Goal: Task Accomplishment & Management: Complete application form

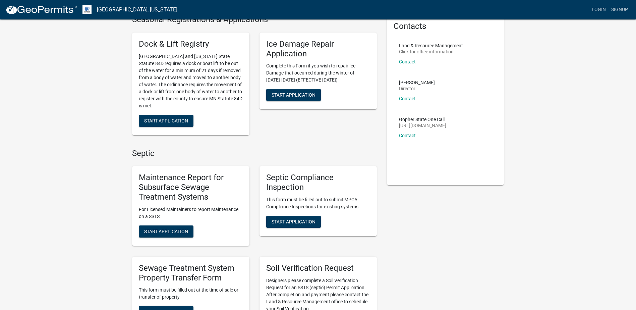
scroll to position [67, 0]
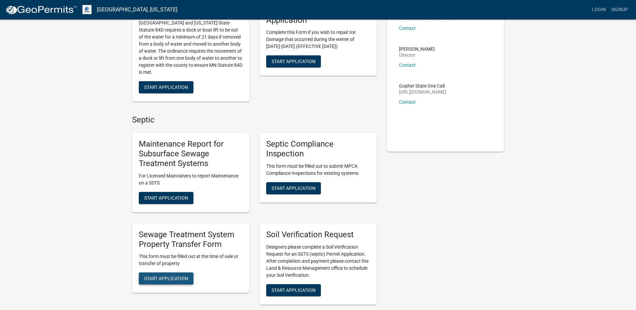
click at [162, 280] on span "Start Application" at bounding box center [166, 278] width 44 height 5
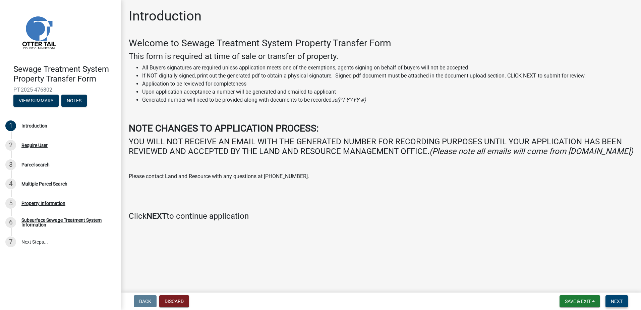
click at [612, 302] on span "Next" at bounding box center [617, 300] width 12 height 5
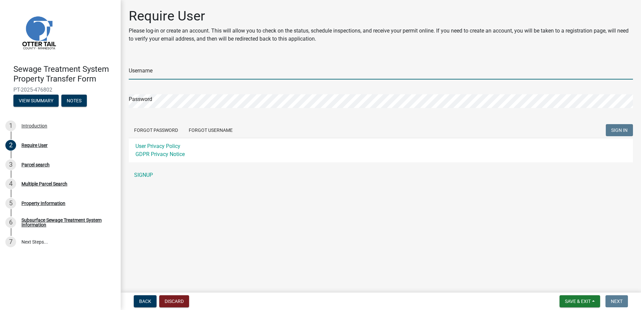
type input "[PERSON_NAME][EMAIL_ADDRESS][DOMAIN_NAME]"
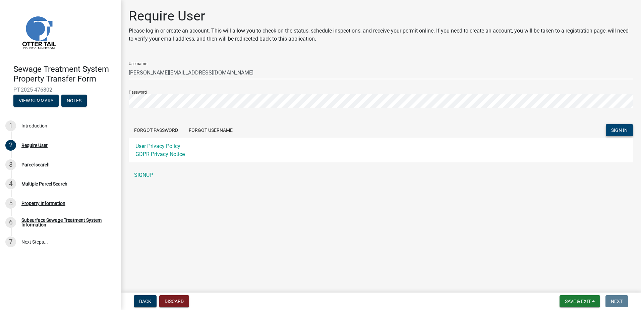
click at [622, 130] on span "SIGN IN" at bounding box center [619, 129] width 16 height 5
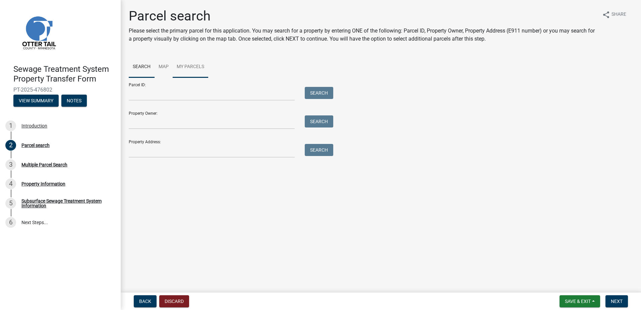
click at [188, 67] on link "My Parcels" at bounding box center [191, 66] width 36 height 21
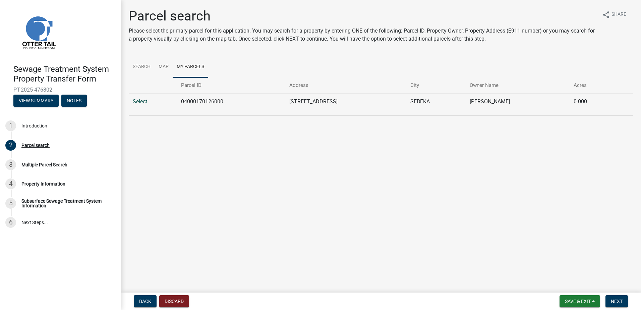
click at [140, 101] on link "Select" at bounding box center [140, 101] width 14 height 6
click at [141, 102] on link "Select" at bounding box center [140, 101] width 14 height 6
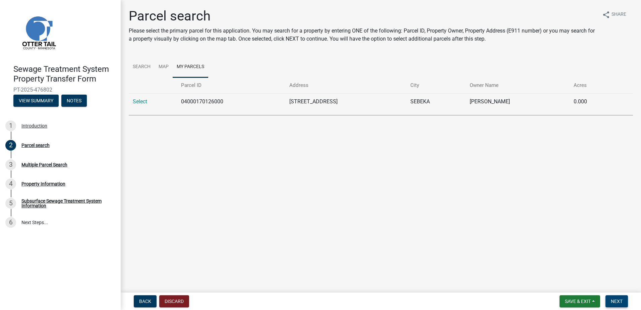
click at [617, 301] on span "Next" at bounding box center [617, 300] width 12 height 5
click at [615, 302] on span "Next" at bounding box center [617, 300] width 12 height 5
click at [142, 102] on link "Select" at bounding box center [140, 101] width 14 height 6
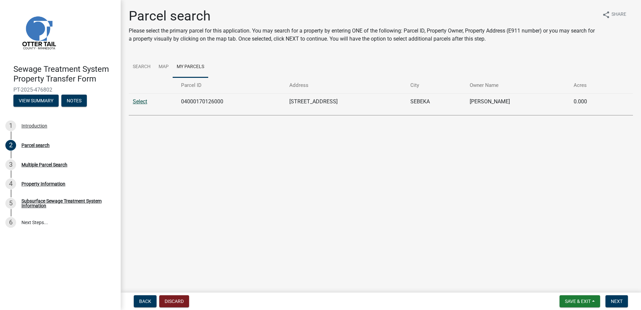
click at [142, 102] on link "Select" at bounding box center [140, 101] width 14 height 6
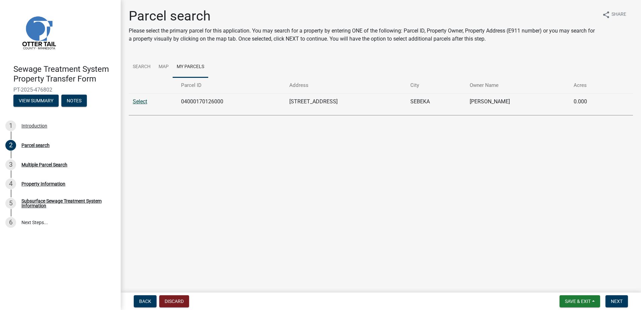
click at [142, 102] on link "Select" at bounding box center [140, 101] width 14 height 6
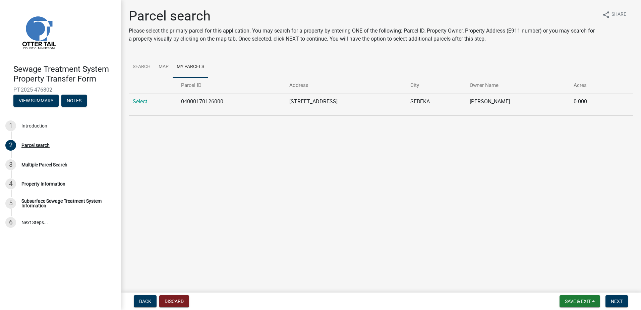
click at [194, 86] on th "Parcel ID" at bounding box center [231, 85] width 108 height 16
click at [196, 68] on link "My Parcels" at bounding box center [191, 66] width 36 height 21
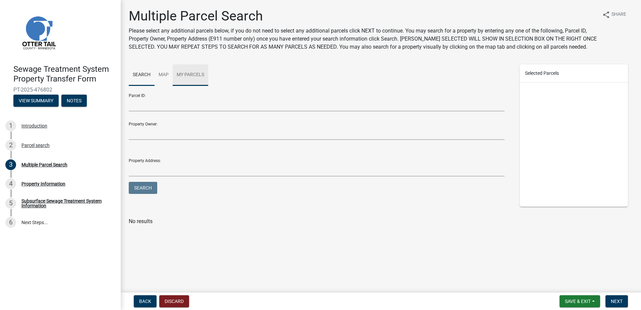
click at [193, 75] on link "My Parcels" at bounding box center [191, 74] width 36 height 21
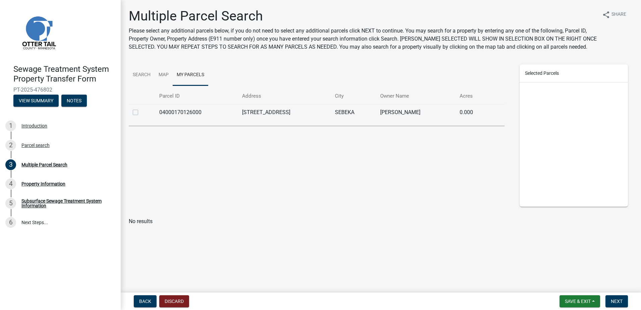
click at [141, 108] on label at bounding box center [141, 108] width 0 height 0
click at [141, 112] on input "checkbox" at bounding box center [143, 110] width 4 height 4
checkbox input "true"
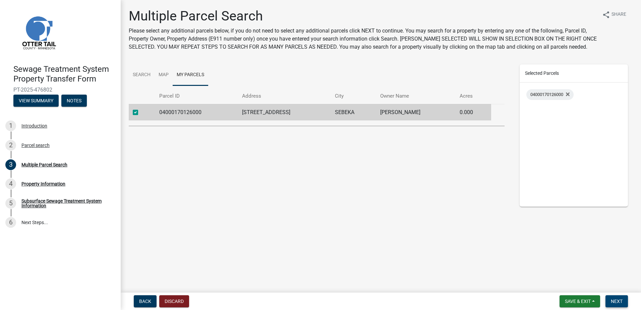
click at [613, 301] on span "Next" at bounding box center [617, 300] width 12 height 5
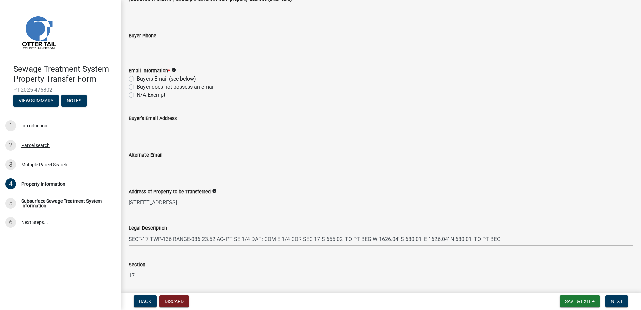
scroll to position [296, 0]
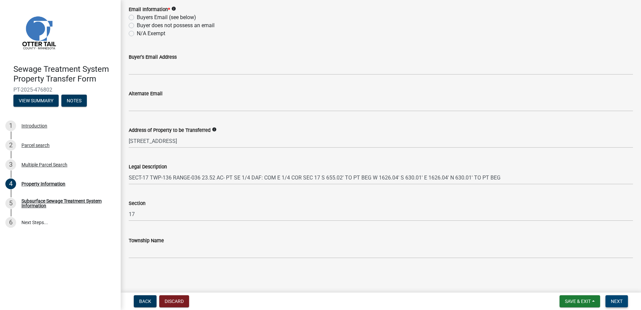
click at [620, 304] on span "Next" at bounding box center [617, 300] width 12 height 5
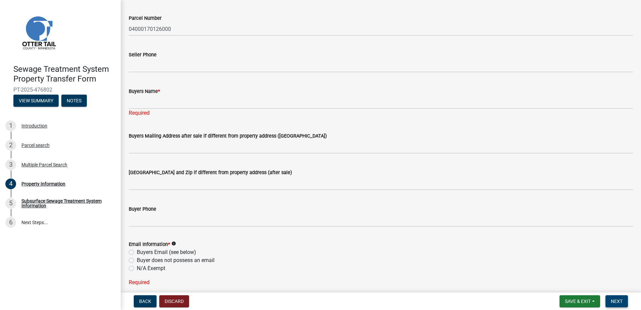
scroll to position [0, 0]
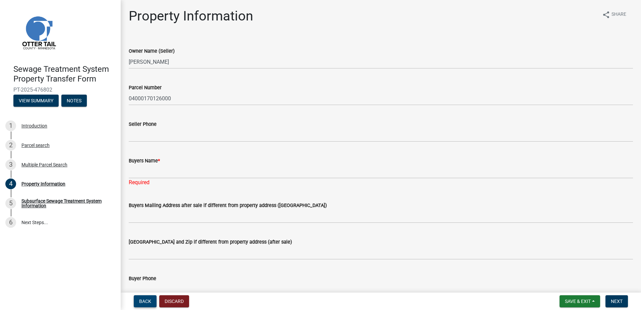
click at [144, 301] on span "Back" at bounding box center [145, 300] width 12 height 5
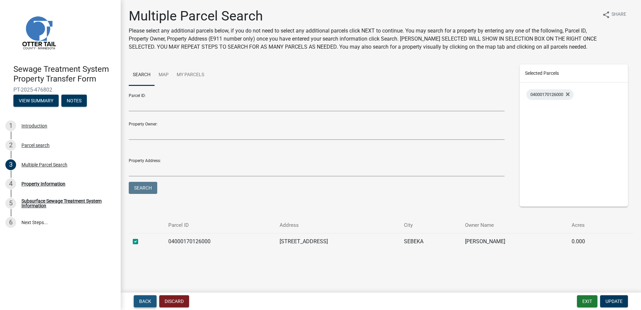
click at [144, 301] on span "Back" at bounding box center [145, 300] width 12 height 5
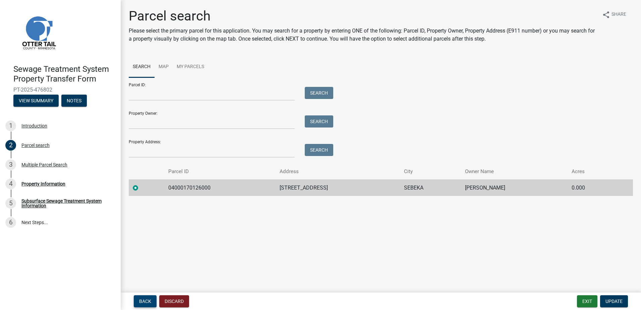
click at [146, 302] on span "Back" at bounding box center [145, 300] width 12 height 5
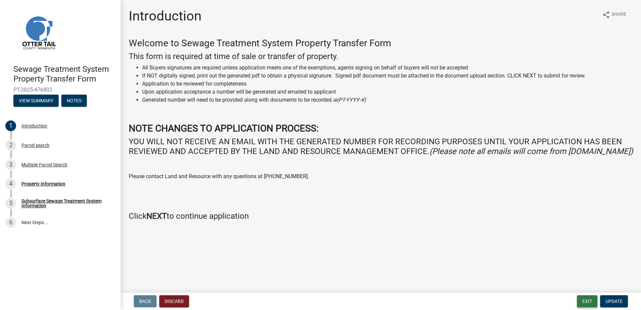
click at [587, 299] on button "Exit" at bounding box center [587, 301] width 20 height 12
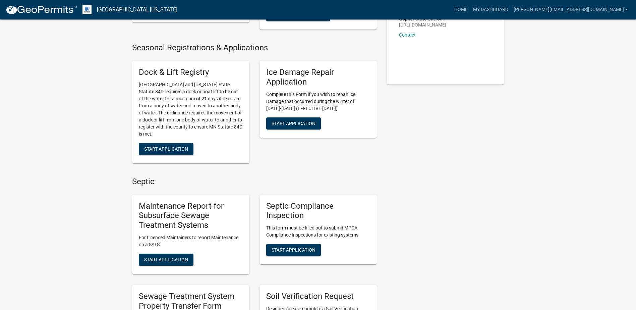
scroll to position [268, 0]
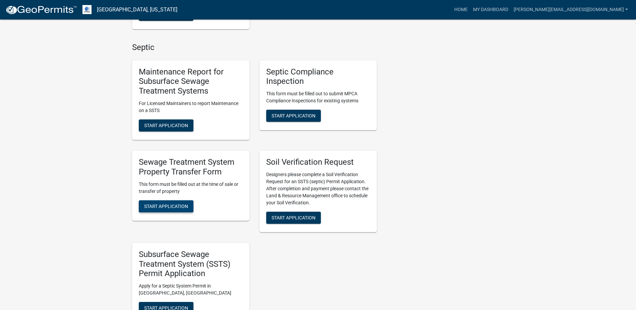
click at [170, 203] on span "Start Application" at bounding box center [166, 205] width 44 height 5
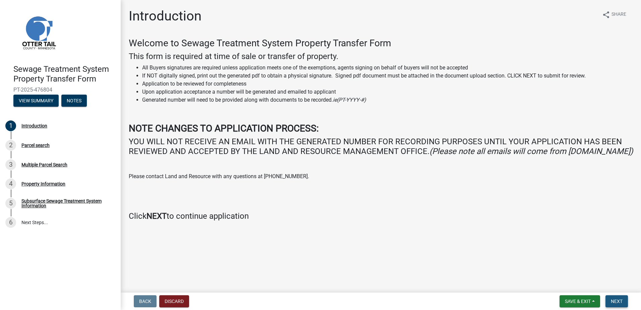
click at [619, 300] on span "Next" at bounding box center [617, 300] width 12 height 5
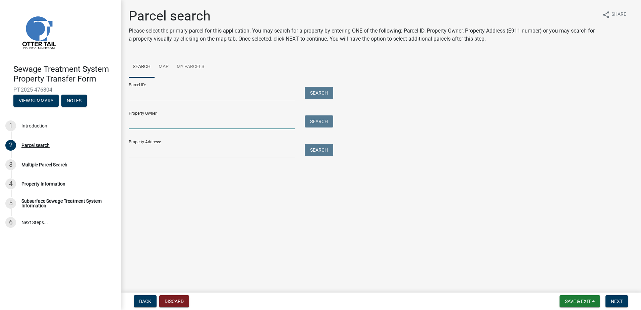
click at [158, 119] on input "Property Owner:" at bounding box center [212, 122] width 166 height 14
type input "[PERSON_NAME]"
click at [316, 123] on button "Search" at bounding box center [319, 121] width 29 height 12
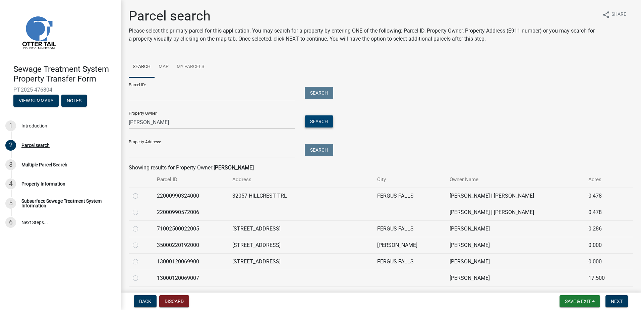
scroll to position [67, 0]
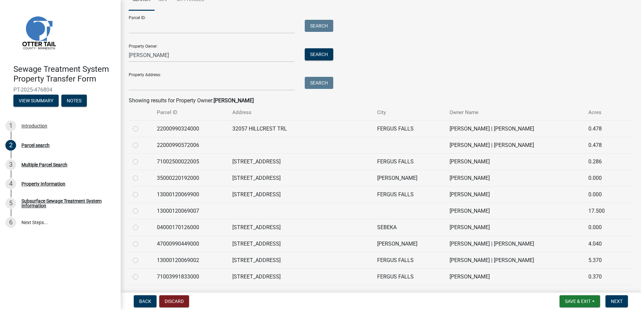
click at [141, 223] on label at bounding box center [141, 223] width 0 height 0
click at [141, 228] on input "radio" at bounding box center [143, 225] width 4 height 4
radio input "true"
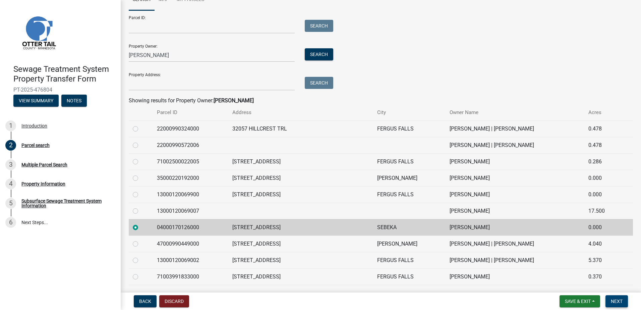
click at [615, 298] on span "Next" at bounding box center [617, 300] width 12 height 5
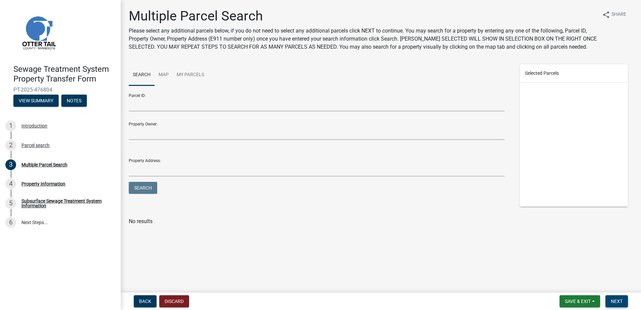
click at [618, 300] on span "Next" at bounding box center [617, 300] width 12 height 5
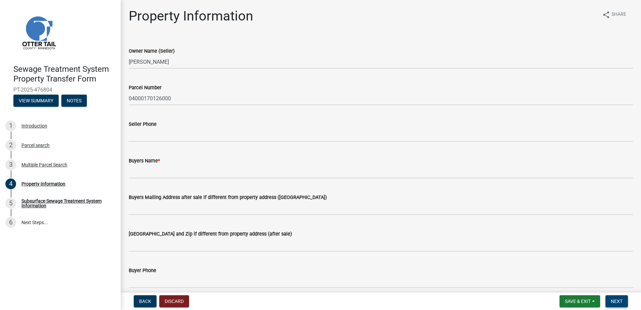
click at [618, 300] on span "Next" at bounding box center [617, 300] width 12 height 5
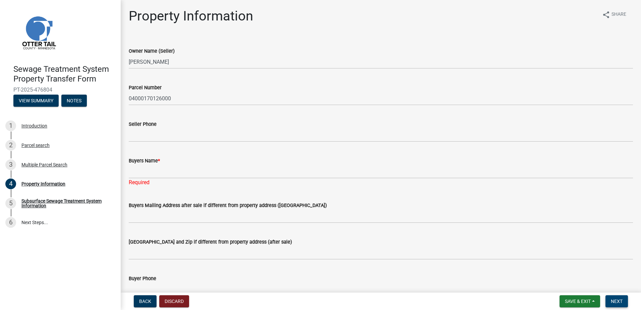
click at [618, 300] on span "Next" at bounding box center [617, 300] width 12 height 5
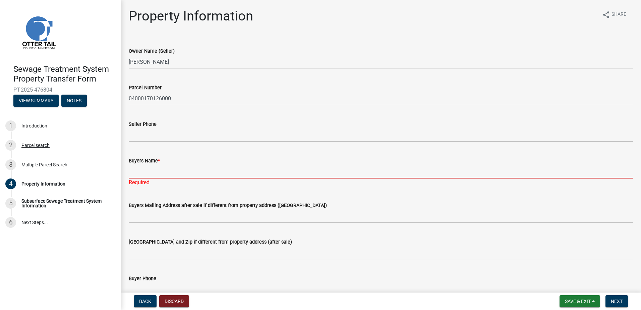
click at [147, 172] on input "Buyers Name *" at bounding box center [381, 172] width 504 height 14
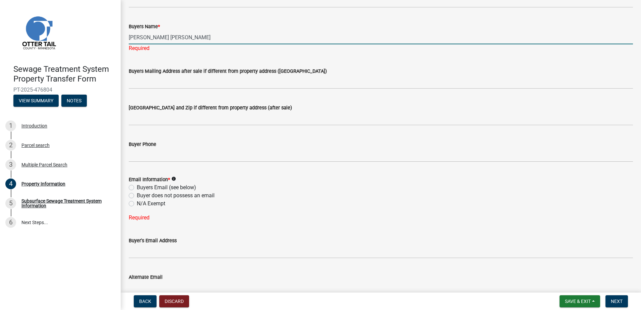
scroll to position [201, 0]
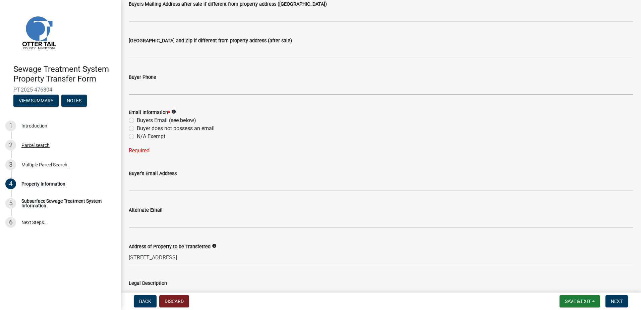
type input "Logan Norbert Schoon"
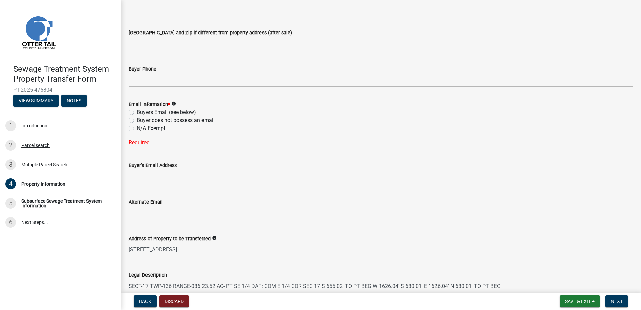
click at [150, 183] on input "Buyer's Email Address" at bounding box center [381, 176] width 504 height 14
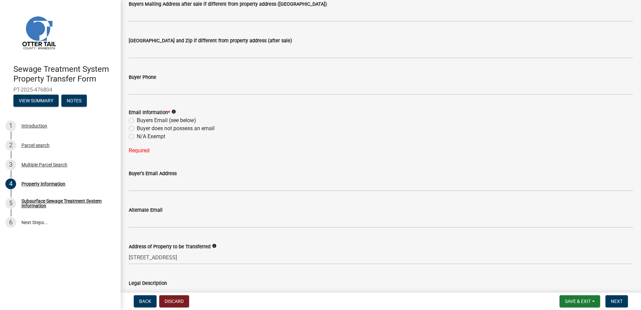
click at [137, 137] on label "N/A Exempt" at bounding box center [151, 136] width 29 height 8
click at [137, 137] on input "N/A Exempt" at bounding box center [139, 134] width 4 height 4
radio input "true"
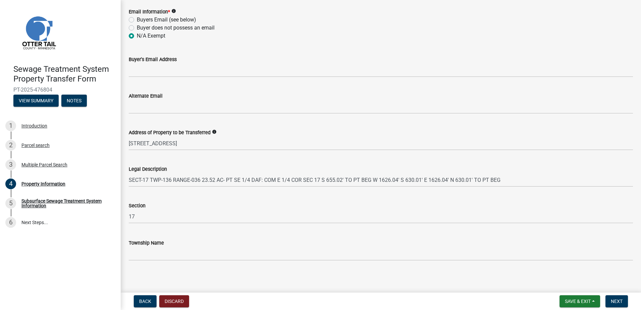
scroll to position [296, 0]
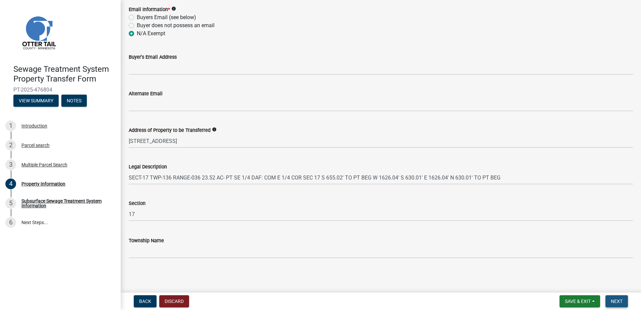
click at [616, 298] on span "Next" at bounding box center [617, 300] width 12 height 5
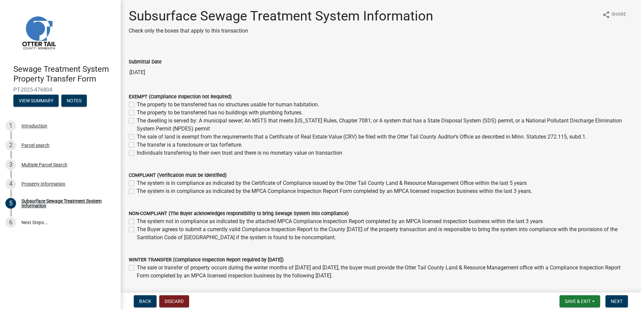
scroll to position [44, 0]
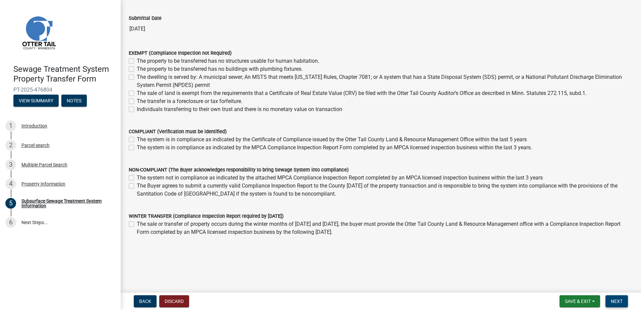
click at [619, 297] on button "Next" at bounding box center [617, 301] width 22 height 12
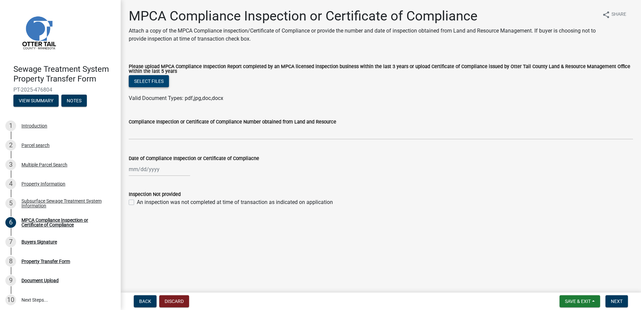
click at [150, 82] on button "Select files" at bounding box center [149, 81] width 40 height 12
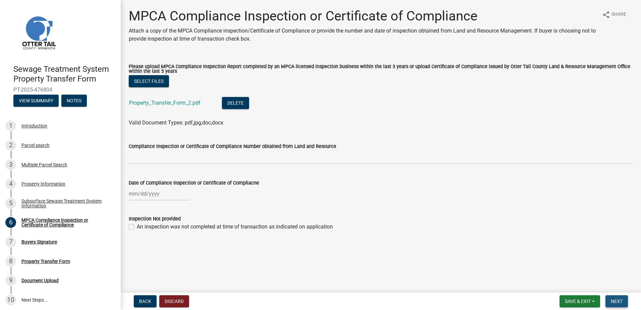
drag, startPoint x: 619, startPoint y: 301, endPoint x: 502, endPoint y: 254, distance: 125.8
click at [619, 301] on span "Next" at bounding box center [617, 300] width 12 height 5
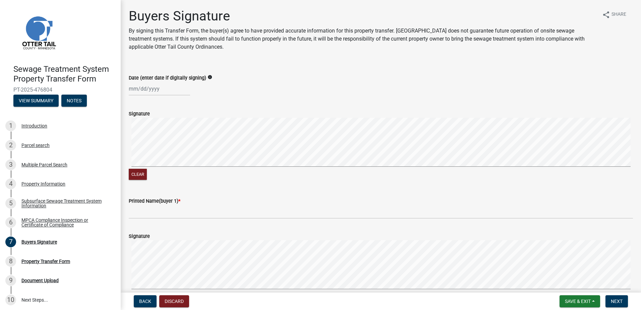
click at [160, 87] on div at bounding box center [159, 89] width 61 height 14
select select "9"
select select "2025"
type input "08/21/2025"
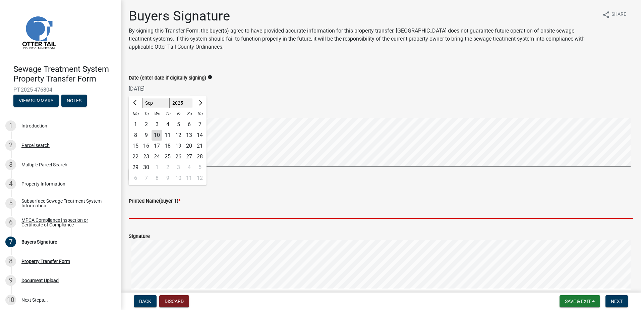
type input "Logan Norbert Schoon"
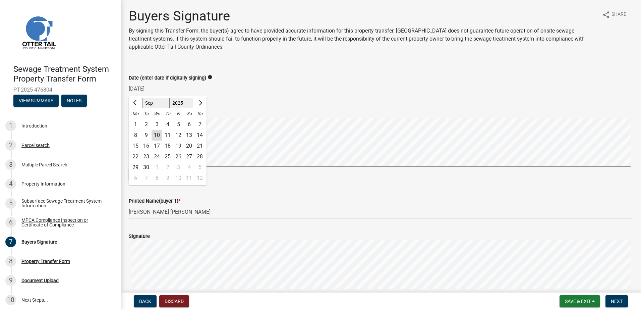
click at [245, 116] on div "Signature" at bounding box center [381, 114] width 504 height 8
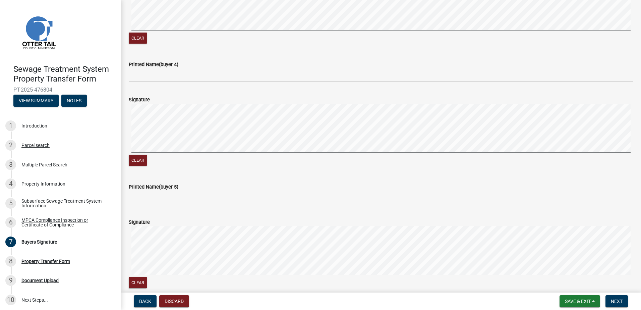
scroll to position [604, 0]
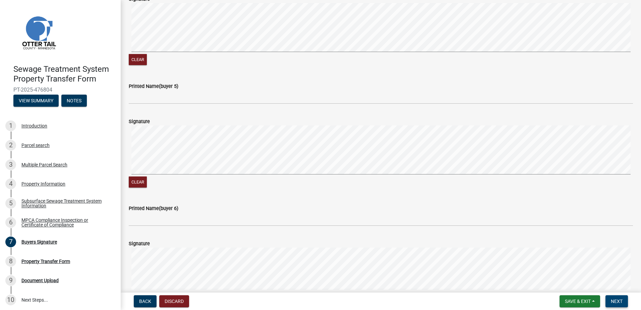
click at [613, 302] on span "Next" at bounding box center [617, 300] width 12 height 5
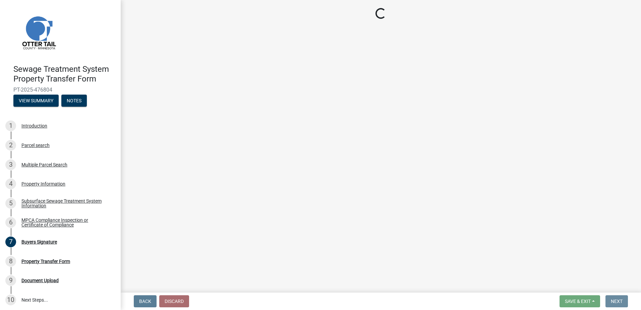
scroll to position [0, 0]
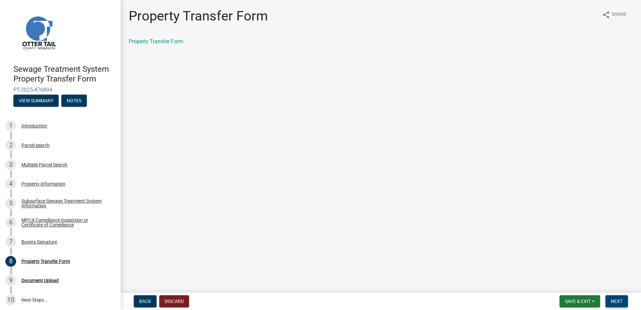
click at [617, 300] on span "Next" at bounding box center [617, 300] width 12 height 5
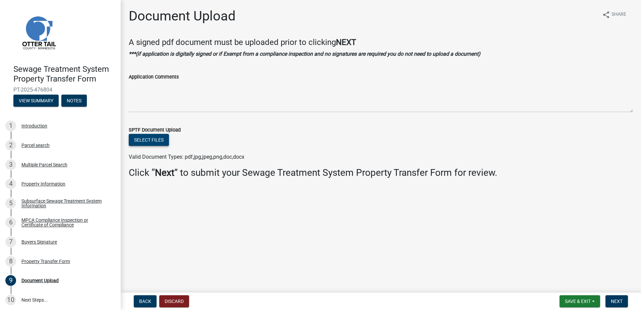
click at [150, 139] on button "Select files" at bounding box center [149, 140] width 40 height 12
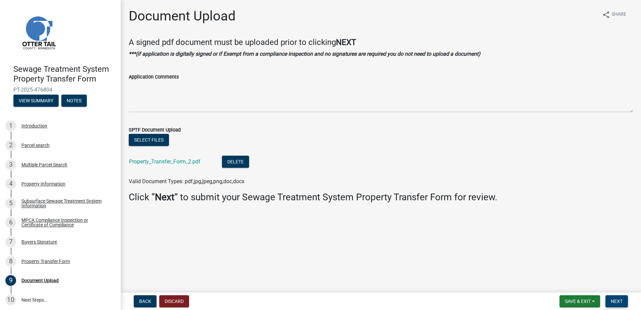
click at [616, 302] on span "Next" at bounding box center [617, 300] width 12 height 5
